Goal: Transaction & Acquisition: Purchase product/service

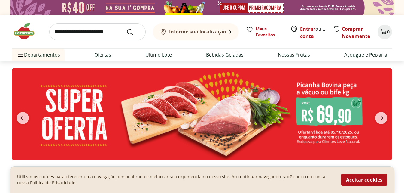
click at [365, 181] on button "Aceitar cookies" at bounding box center [365, 179] width 46 height 12
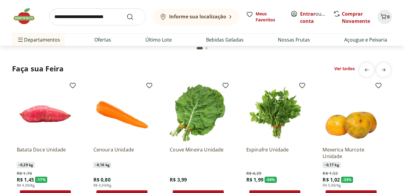
scroll to position [738, 0]
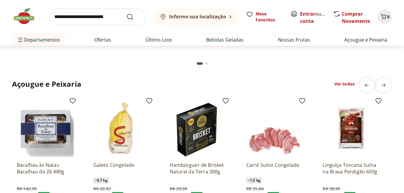
scroll to position [825, 0]
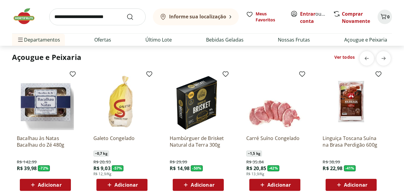
click at [402, 51] on section "Açougue e Peixaria Ver todos Bacalhau às Natas Bacalhau do Zé 480g R$ 142,99 R$…" at bounding box center [202, 136] width 404 height 176
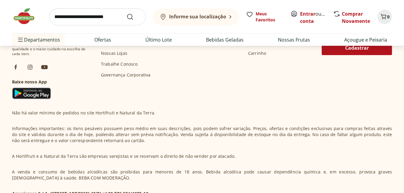
scroll to position [326, 0]
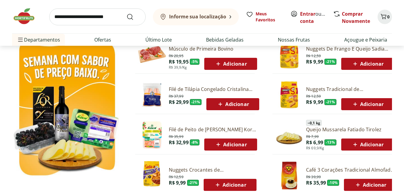
click at [404, 34] on div "Informe sua localização Meus Favoritos Entrar ou Criar conta Comprar Novamente …" at bounding box center [202, 23] width 404 height 46
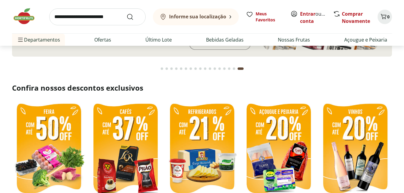
scroll to position [161, 0]
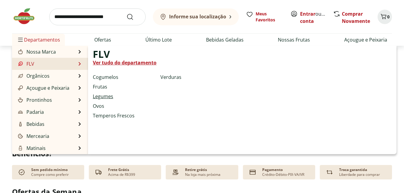
click at [111, 94] on link "Legumes" at bounding box center [103, 96] width 20 height 7
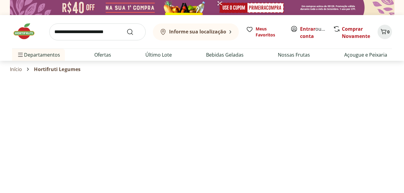
select select "**********"
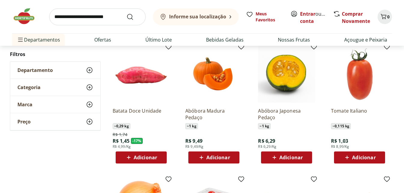
scroll to position [339, 0]
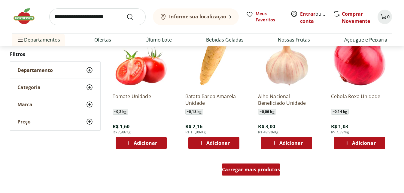
click at [260, 172] on span "Carregar mais produtos" at bounding box center [251, 169] width 58 height 5
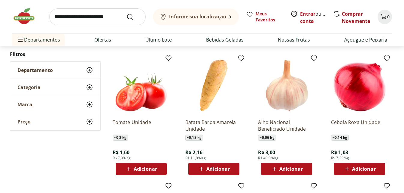
scroll to position [309, 0]
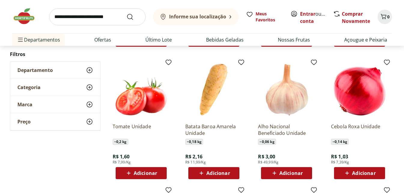
click at [207, 93] on img at bounding box center [213, 89] width 57 height 57
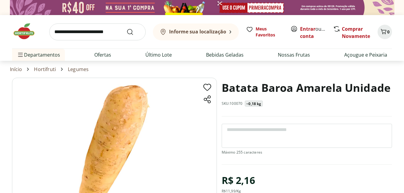
scroll to position [60, 0]
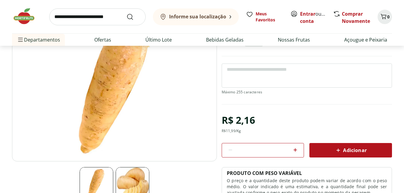
click at [295, 150] on icon at bounding box center [295, 149] width 7 height 7
click at [225, 152] on div "*" at bounding box center [263, 150] width 83 height 14
click at [230, 150] on icon at bounding box center [230, 149] width 7 height 7
type input "*"
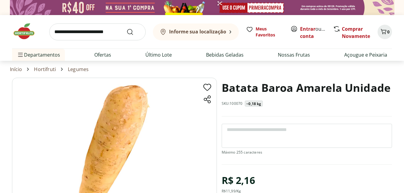
scroll to position [30, 0]
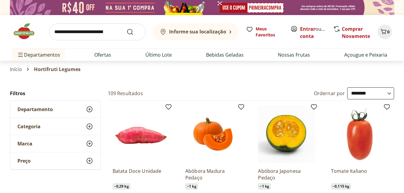
click at [363, 89] on select "**********" at bounding box center [371, 93] width 47 height 12
select select "*********"
click at [348, 87] on select "**********" at bounding box center [371, 93] width 47 height 12
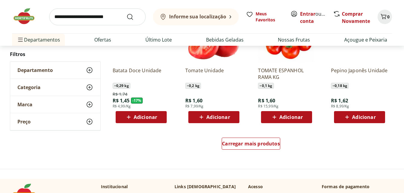
scroll to position [379, 0]
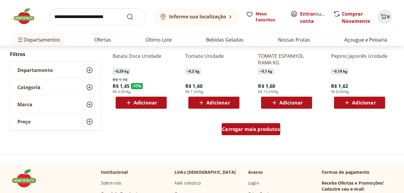
click at [261, 134] on div "Carregar mais produtos" at bounding box center [251, 129] width 59 height 12
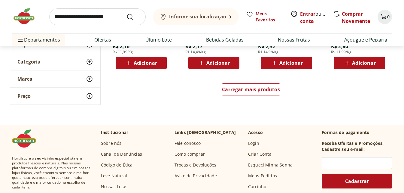
scroll to position [830, 0]
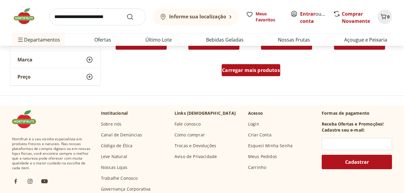
click at [253, 74] on div "Carregar mais produtos" at bounding box center [251, 70] width 59 height 12
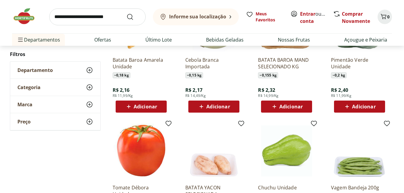
scroll to position [812, 0]
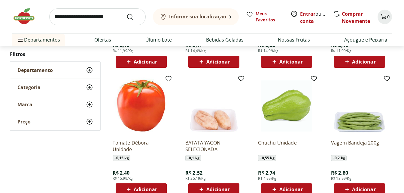
drag, startPoint x: 403, startPoint y: 96, endPoint x: 406, endPoint y: 87, distance: 9.0
click at [404, 87] on html "Informe sua localização Entrar ou Criar conta 0 Informe sua localização Meus Fa…" at bounding box center [202, 91] width 404 height 1807
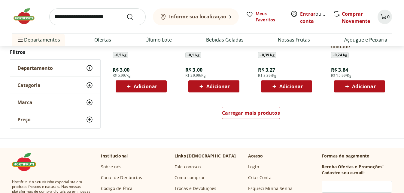
scroll to position [1182, 0]
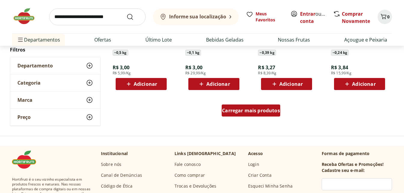
click at [272, 113] on span "Carregar mais produtos" at bounding box center [251, 110] width 58 height 5
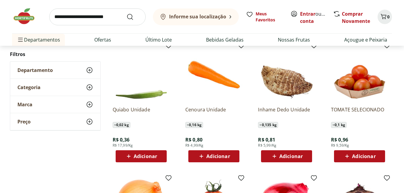
scroll to position [0, 0]
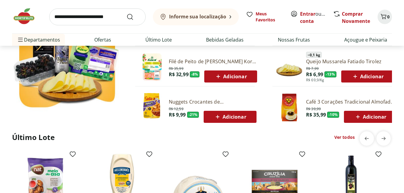
scroll to position [401, 0]
